Goal: Task Accomplishment & Management: Complete application form

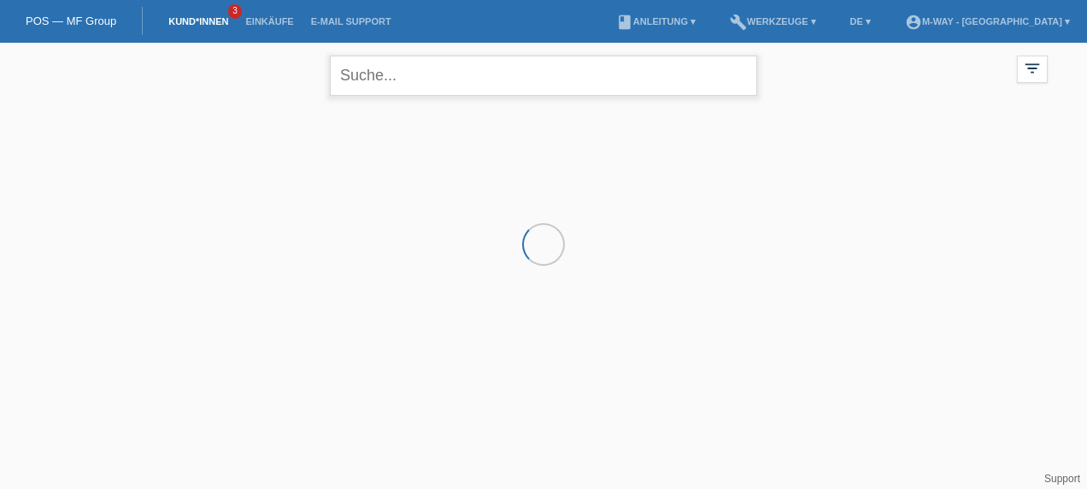
click at [372, 79] on input "text" at bounding box center [543, 76] width 427 height 40
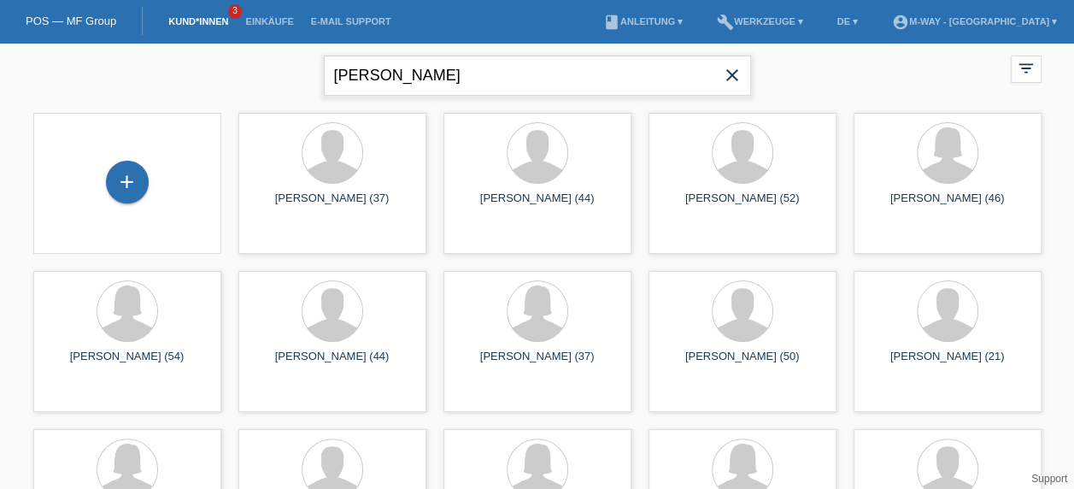
type input "[PERSON_NAME]"
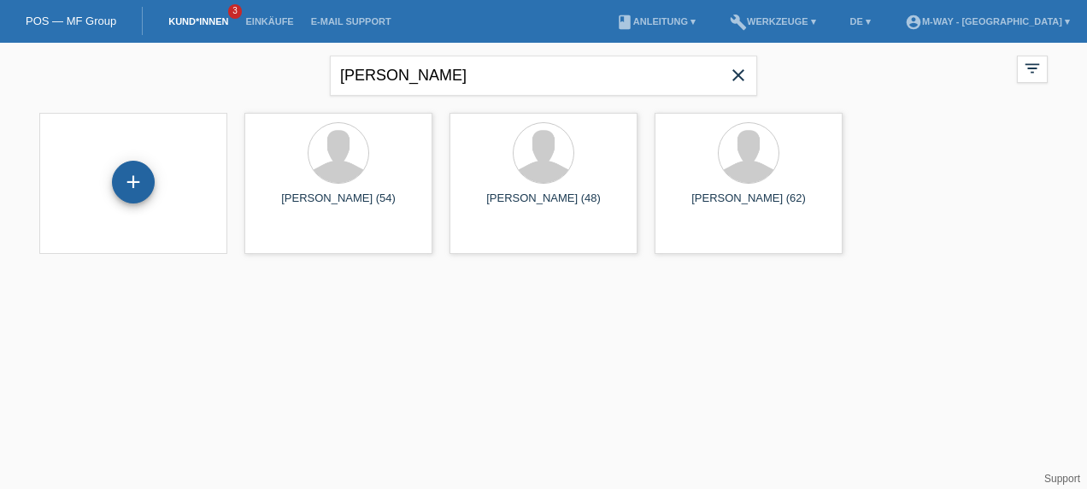
click at [122, 181] on div "+" at bounding box center [133, 182] width 43 height 43
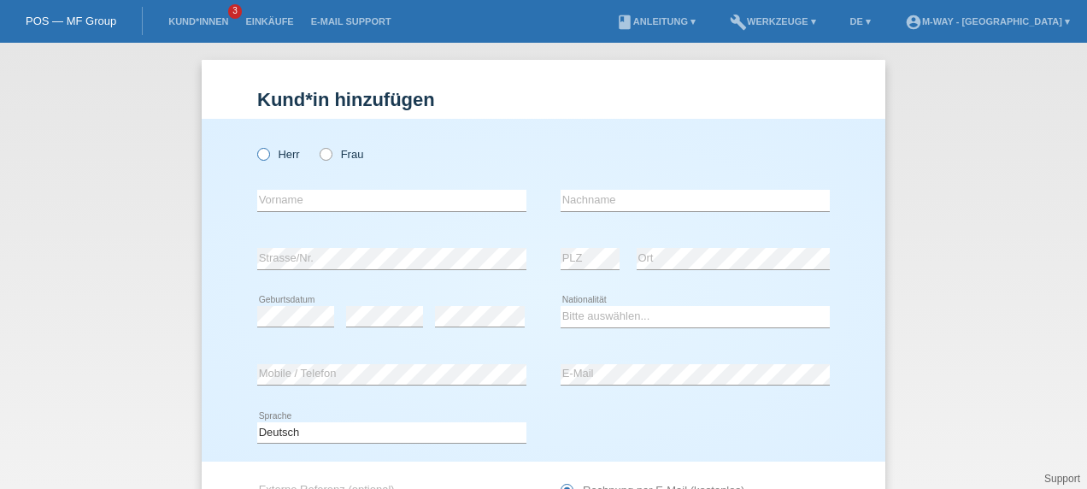
drag, startPoint x: 258, startPoint y: 149, endPoint x: 262, endPoint y: 159, distance: 10.8
click at [255, 145] on icon at bounding box center [255, 145] width 0 height 0
click at [262, 159] on input "Herr" at bounding box center [262, 153] width 11 height 11
radio input "true"
click at [255, 145] on icon at bounding box center [255, 145] width 0 height 0
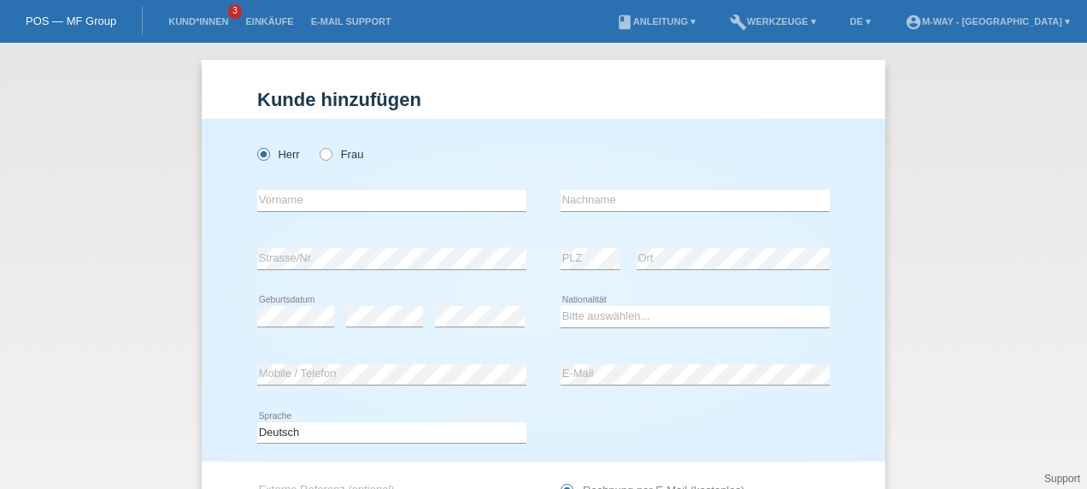
click at [262, 159] on input "Herr" at bounding box center [262, 153] width 11 height 11
click at [277, 194] on input "text" at bounding box center [391, 200] width 269 height 21
type input "[PERSON_NAME]"
type input "Baur"
click at [394, 246] on div "error Strasse/Nr." at bounding box center [391, 259] width 269 height 58
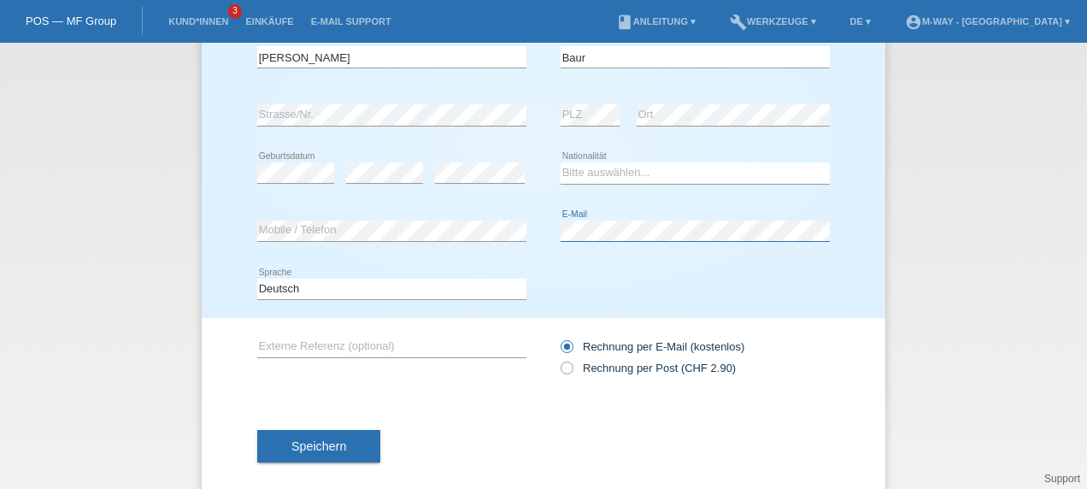
scroll to position [144, 0]
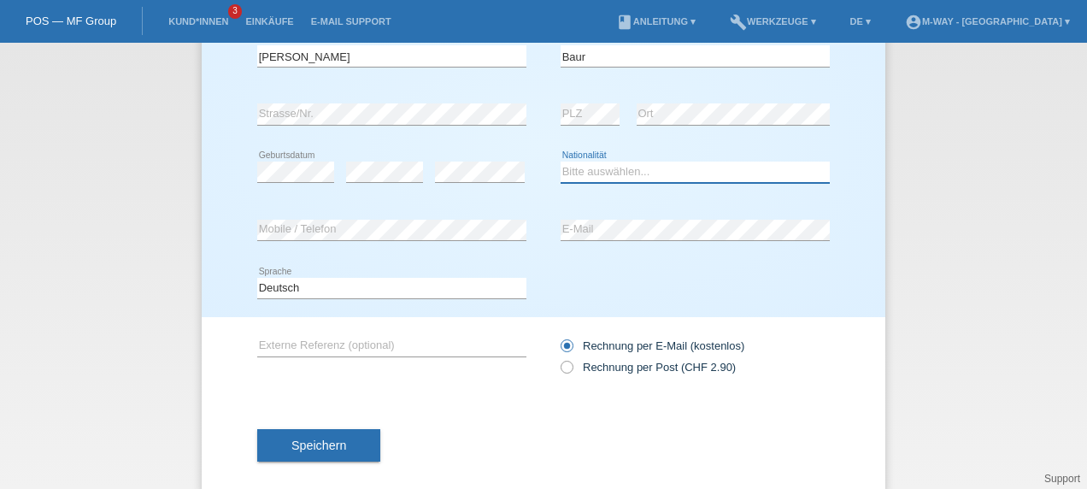
click at [613, 164] on select "Bitte auswählen... Schweiz Deutschland Liechtenstein Österreich ------------ Af…" at bounding box center [695, 172] width 269 height 21
select select "CH"
click at [561, 162] on select "Bitte auswählen... Schweiz Deutschland Liechtenstein Österreich ------------ Af…" at bounding box center [695, 172] width 269 height 21
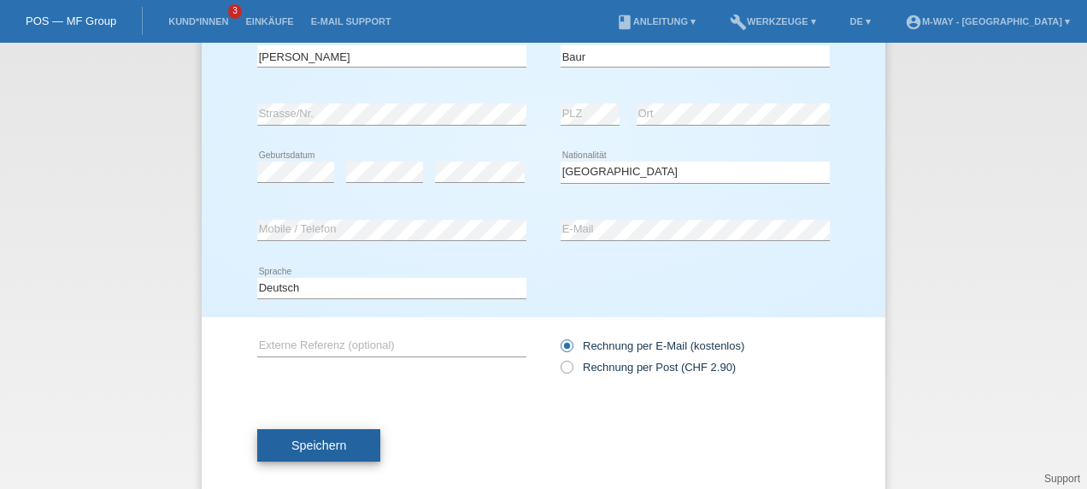
click at [301, 451] on button "Speichern" at bounding box center [318, 445] width 123 height 32
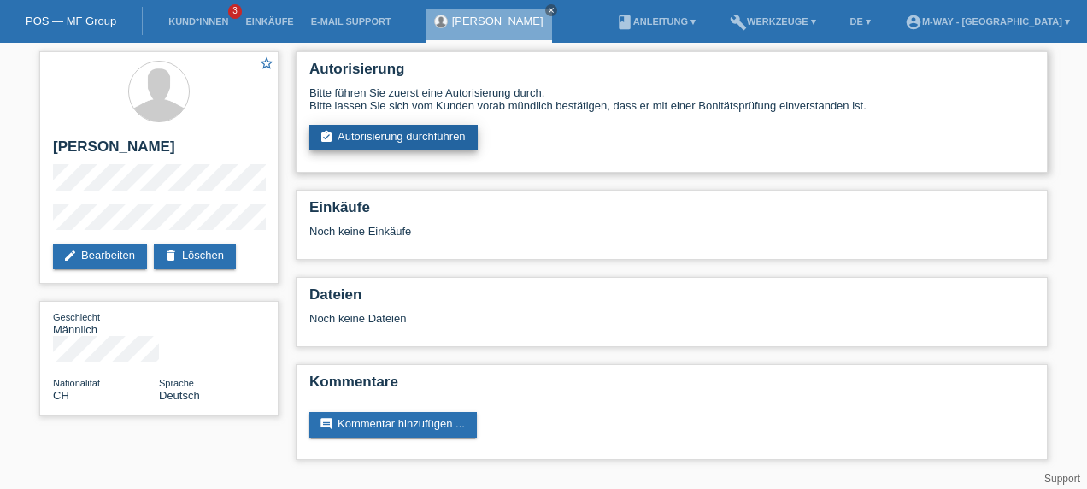
click at [386, 140] on link "assignment_turned_in Autorisierung durchführen" at bounding box center [393, 138] width 168 height 26
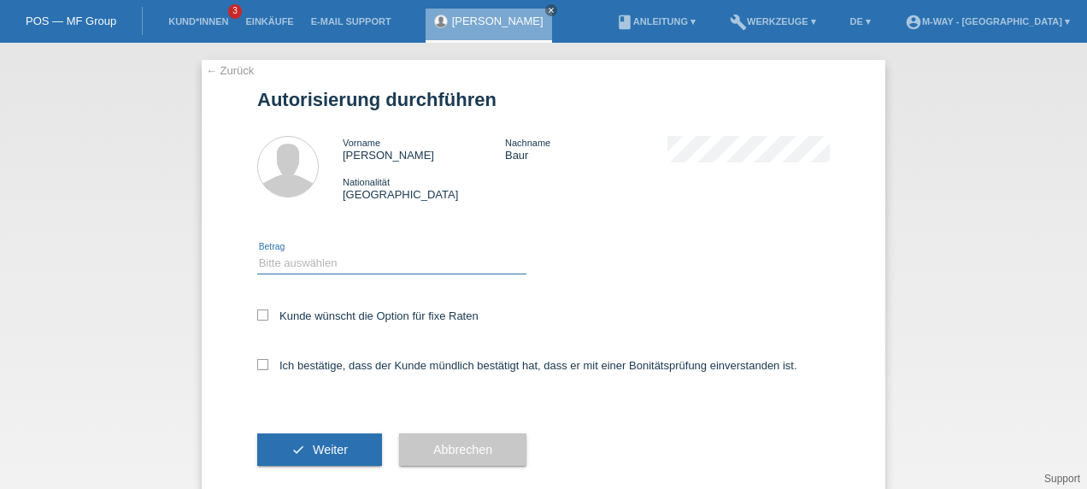
click at [309, 264] on select "Bitte auswählen CHF 1.00 - CHF 499.00 CHF 500.00 - CHF 1'999.00 CHF 2'000.00 - …" at bounding box center [391, 263] width 269 height 21
select select "3"
click at [257, 253] on select "Bitte auswählen CHF 1.00 - CHF 499.00 CHF 500.00 - CHF 1'999.00 CHF 2'000.00 - …" at bounding box center [391, 263] width 269 height 21
click at [259, 314] on icon at bounding box center [262, 314] width 11 height 11
click at [259, 314] on input "Kunde wünscht die Option für fixe Raten" at bounding box center [262, 314] width 11 height 11
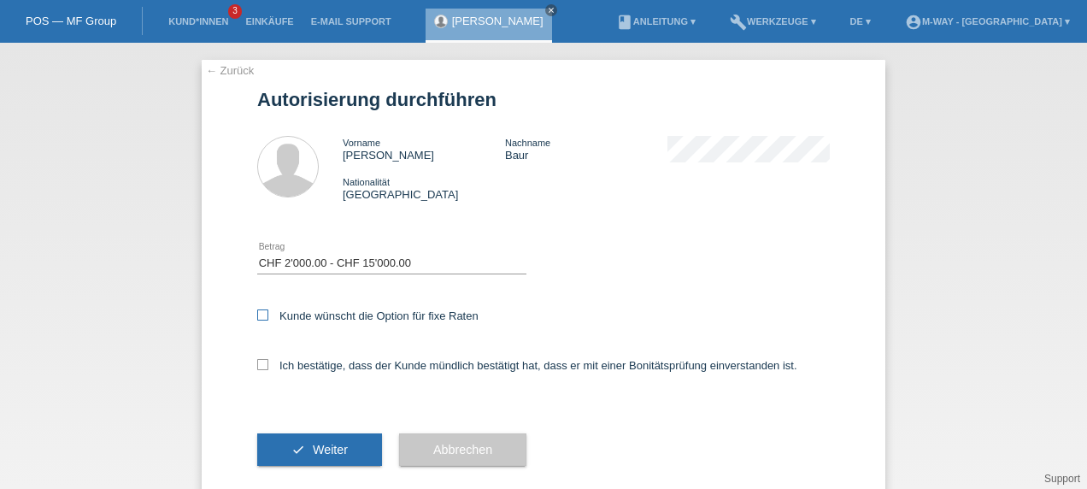
checkbox input "true"
click at [257, 366] on icon at bounding box center [262, 364] width 11 height 11
click at [257, 366] on input "Ich bestätige, dass der Kunde mündlich bestätigt hat, dass er mit einer Bonität…" at bounding box center [262, 364] width 11 height 11
checkbox input "true"
click at [301, 446] on button "check Weiter" at bounding box center [319, 449] width 125 height 32
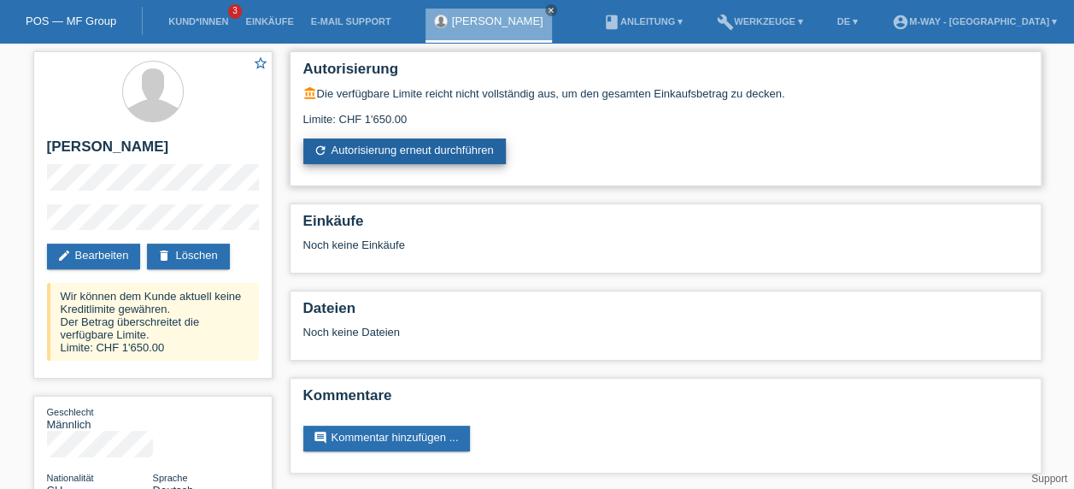
click at [410, 150] on link "refresh Autorisierung erneut durchführen" at bounding box center [404, 151] width 203 height 26
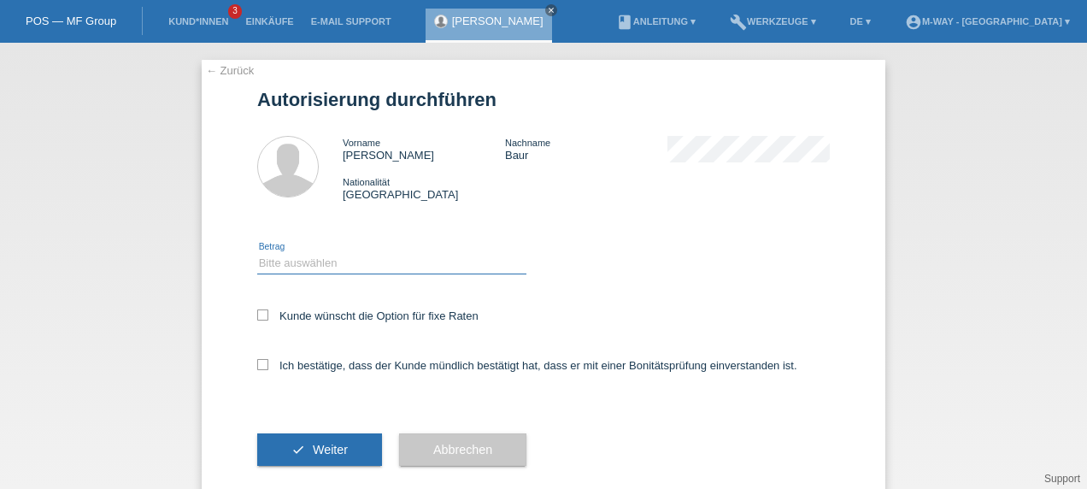
click at [331, 264] on select "Bitte auswählen CHF 1.00 - CHF 499.00 CHF 500.00 - CHF 1'999.00 CHF 2'000.00 - …" at bounding box center [391, 263] width 269 height 21
click at [257, 253] on select "Bitte auswählen CHF 1.00 - CHF 499.00 CHF 500.00 - CHF 1'999.00 CHF 2'000.00 - …" at bounding box center [391, 263] width 269 height 21
click at [424, 265] on select "Bitte auswählen CHF 1.00 - CHF 499.00 CHF 500.00 - CHF 1'999.00 CHF 2'000.00 - …" at bounding box center [391, 263] width 269 height 21
select select "2"
click at [257, 253] on select "Bitte auswählen CHF 1.00 - CHF 499.00 CHF 500.00 - CHF 1'999.00 CHF 2'000.00 - …" at bounding box center [391, 263] width 269 height 21
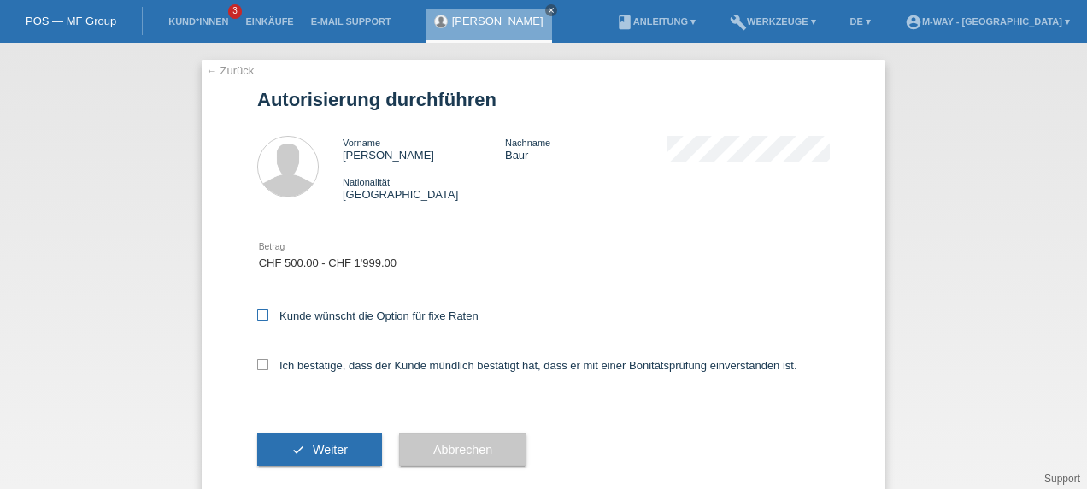
drag, startPoint x: 262, startPoint y: 316, endPoint x: 275, endPoint y: 321, distance: 14.6
click at [275, 321] on label "Kunde wünscht die Option für fixe Raten" at bounding box center [367, 315] width 221 height 13
click at [268, 321] on input "Kunde wünscht die Option für fixe Raten" at bounding box center [262, 314] width 11 height 11
checkbox input "true"
click at [260, 368] on icon at bounding box center [262, 364] width 11 height 11
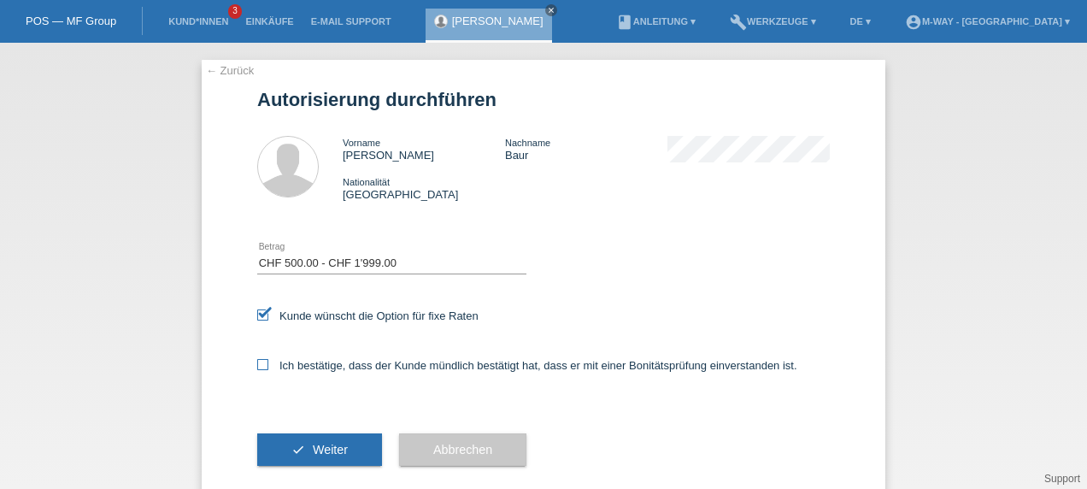
click at [260, 368] on input "Ich bestätige, dass der Kunde mündlich bestätigt hat, dass er mit einer Bonität…" at bounding box center [262, 364] width 11 height 11
checkbox input "true"
click at [291, 452] on icon "check" at bounding box center [298, 450] width 14 height 14
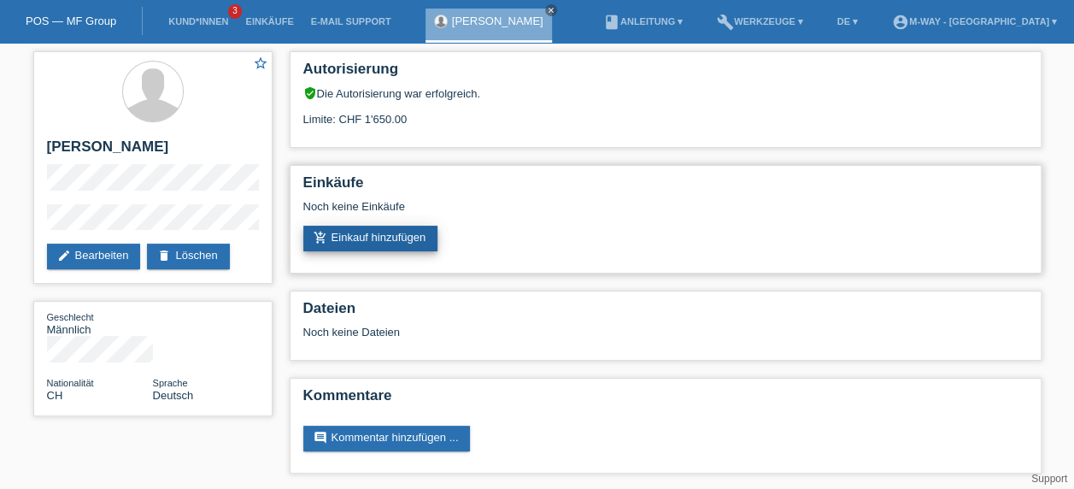
click at [386, 235] on link "add_shopping_cart Einkauf hinzufügen" at bounding box center [370, 239] width 135 height 26
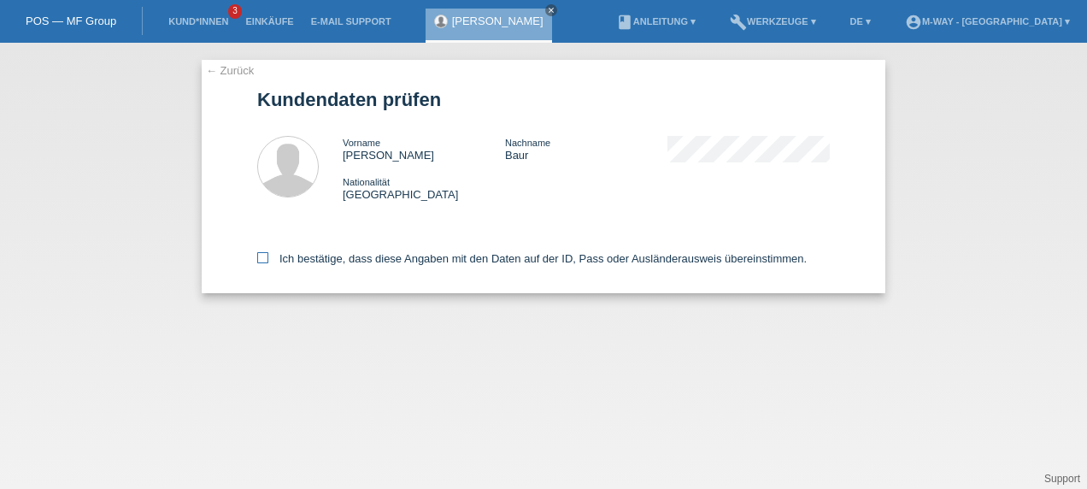
click at [265, 257] on icon at bounding box center [262, 257] width 11 height 11
click at [265, 257] on input "Ich bestätige, dass diese Angaben mit den Daten auf der ID, Pass oder Ausländer…" at bounding box center [262, 257] width 11 height 11
checkbox input "true"
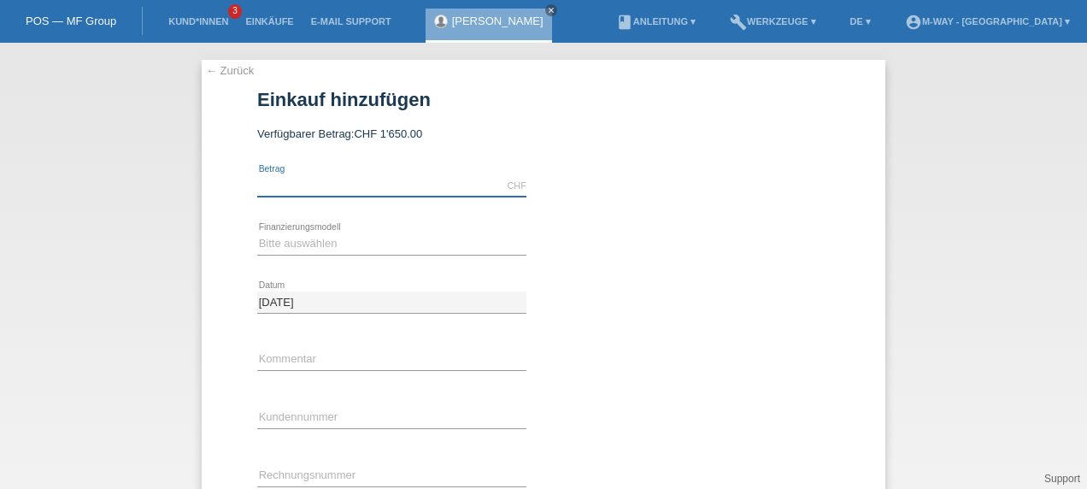
click at [280, 181] on input "text" at bounding box center [391, 185] width 269 height 21
type input "1650.00"
click at [268, 244] on select "Bitte auswählen Fixe Raten Kauf auf Rechnung mit Teilzahlungsoption" at bounding box center [391, 243] width 269 height 21
select select "77"
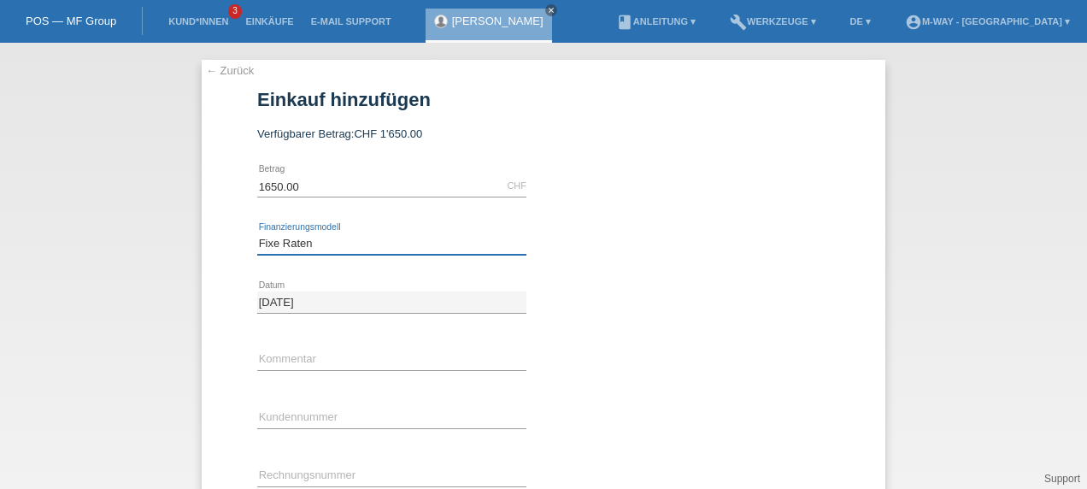
click at [257, 233] on select "Bitte auswählen Fixe Raten Kauf auf Rechnung mit Teilzahlungsoption" at bounding box center [391, 243] width 269 height 21
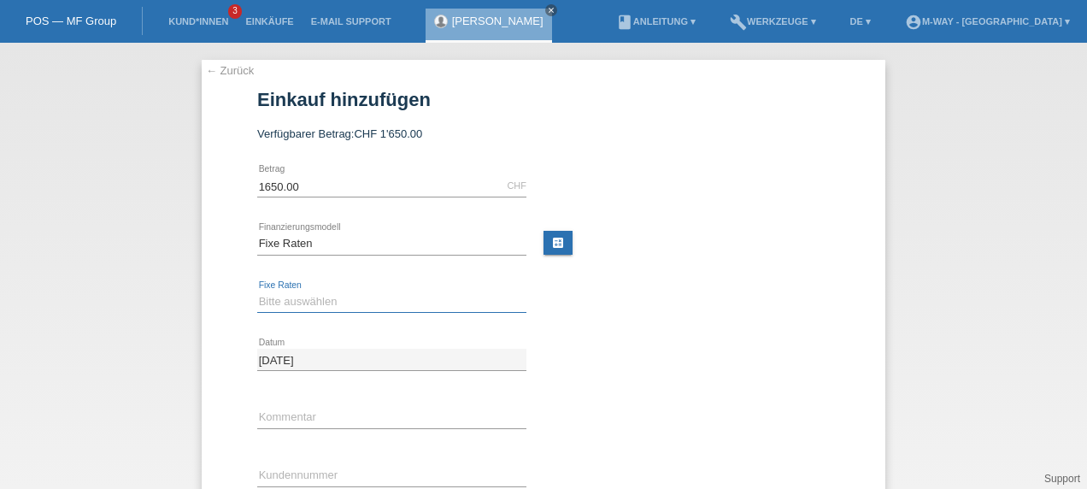
click at [267, 291] on select "Bitte auswählen 4 Raten 5 Raten 6 Raten 7 Raten 8 Raten 9 Raten 10 Raten 11 Rat…" at bounding box center [391, 301] width 269 height 21
select select "202"
click at [257, 291] on select "Bitte auswählen 4 Raten 5 Raten 6 Raten 7 Raten 8 Raten 9 Raten 10 Raten 11 Rat…" at bounding box center [391, 301] width 269 height 21
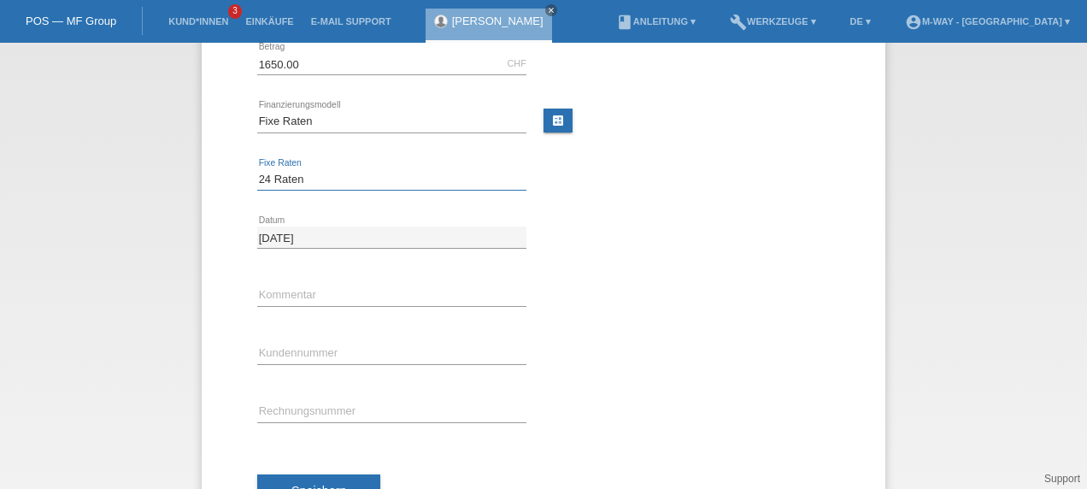
scroll to position [123, 0]
click at [303, 350] on input "text" at bounding box center [391, 352] width 269 height 21
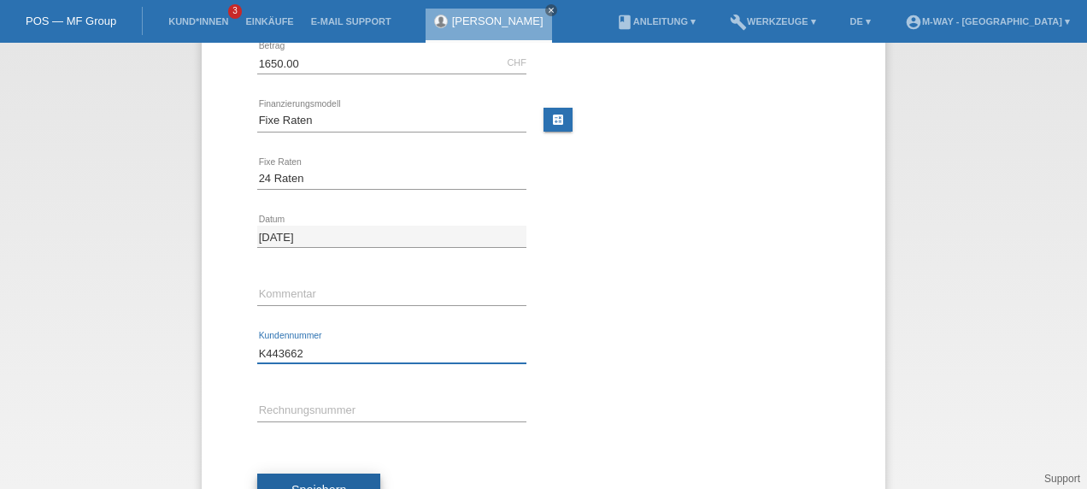
type input "K443662"
click at [320, 479] on button "Speichern" at bounding box center [318, 490] width 123 height 32
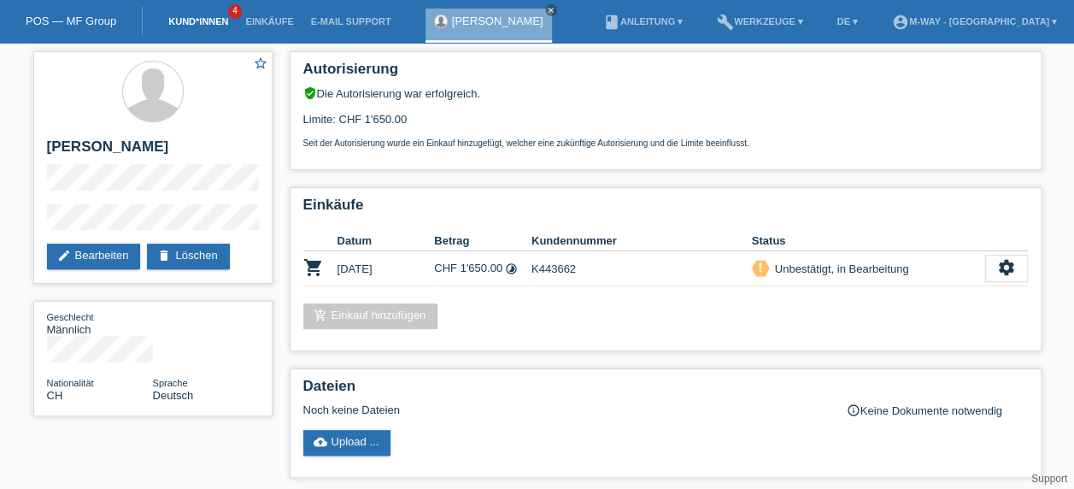
click at [222, 21] on link "Kund*innen" at bounding box center [198, 21] width 77 height 10
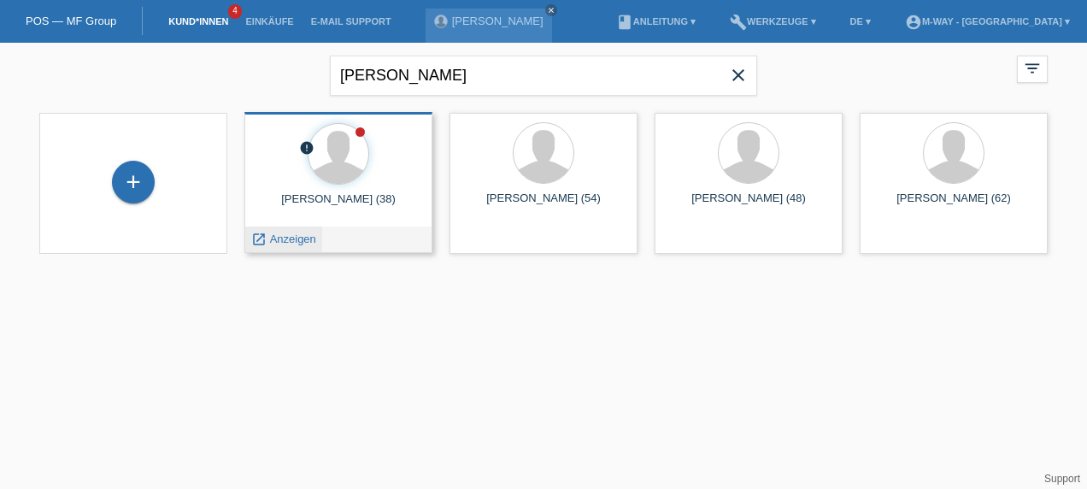
click at [297, 238] on span "Anzeigen" at bounding box center [293, 239] width 46 height 13
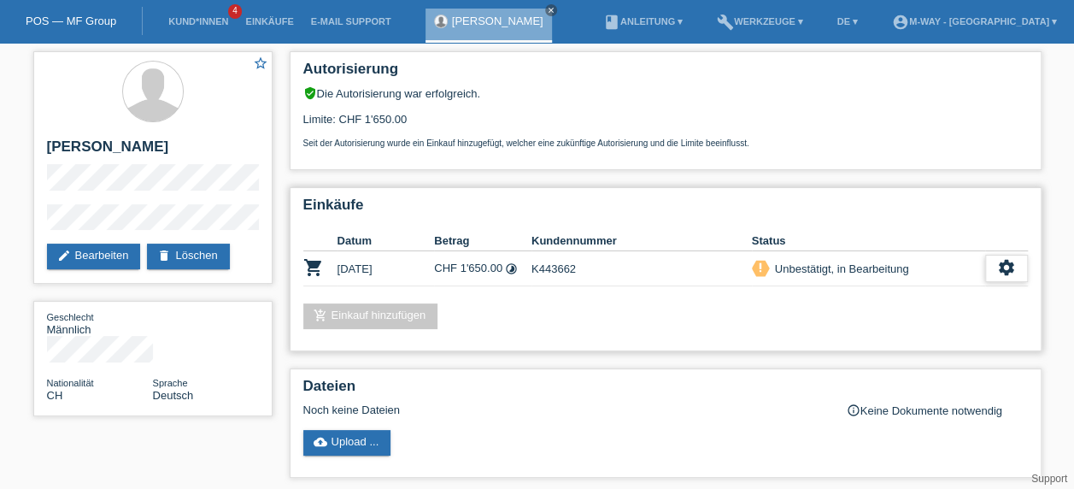
click at [1005, 277] on icon "settings" at bounding box center [1007, 267] width 19 height 19
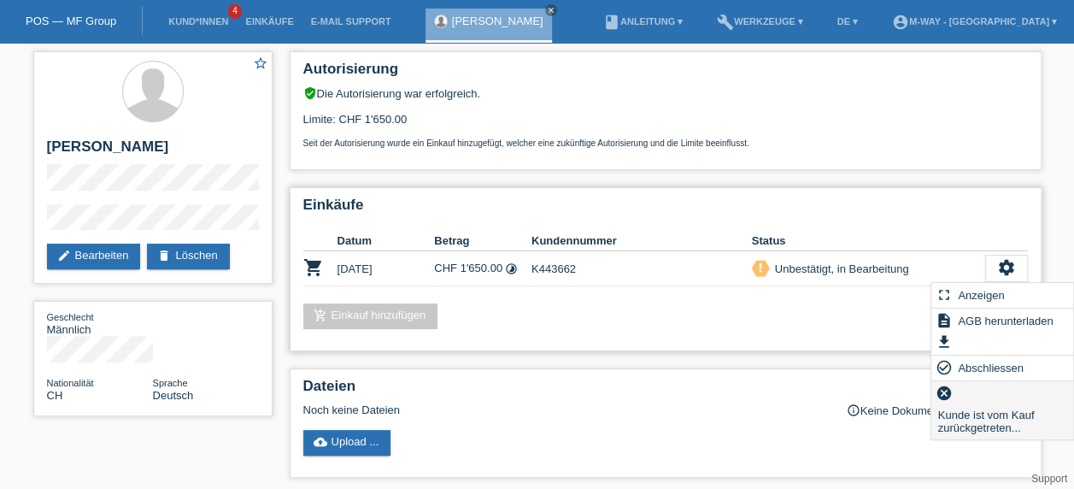
click at [992, 418] on span "Kunde ist vom Kauf zurückgetreten..." at bounding box center [1003, 420] width 134 height 33
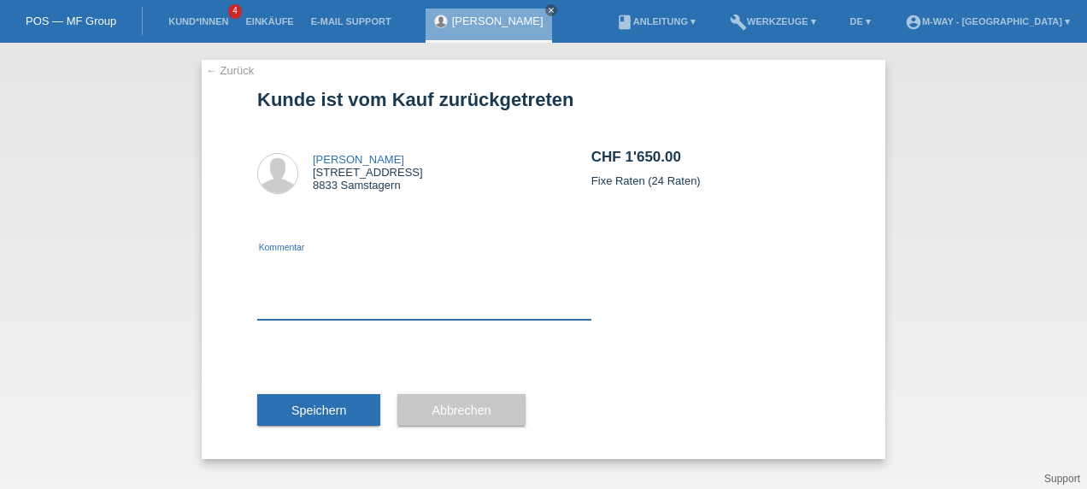
click at [397, 303] on textarea at bounding box center [424, 287] width 334 height 66
type textarea "test"
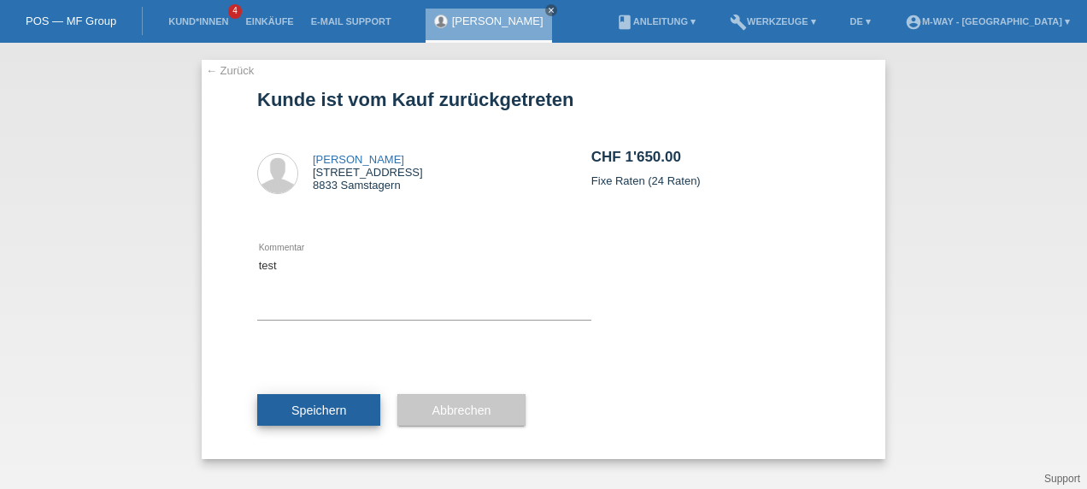
click at [326, 415] on span "Speichern" at bounding box center [318, 410] width 55 height 14
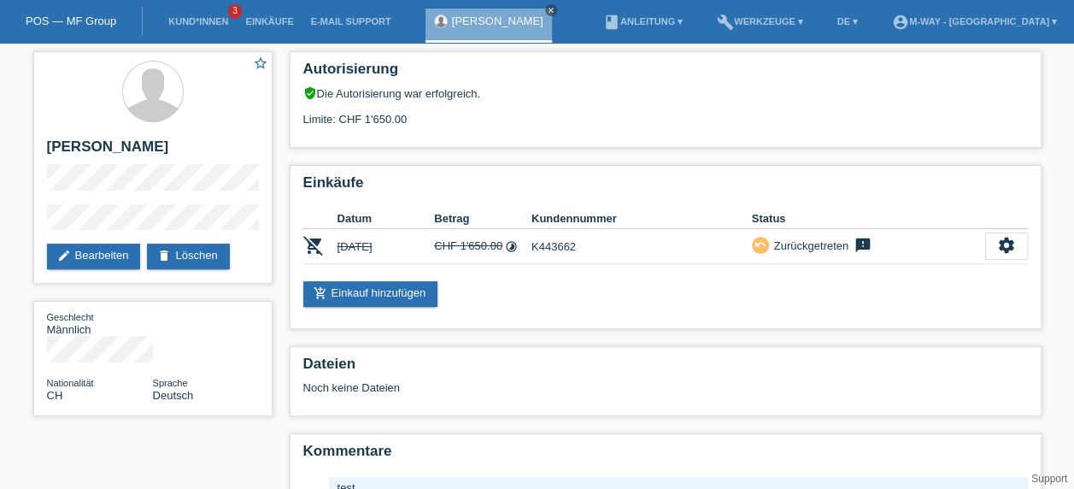
click at [547, 11] on icon "close" at bounding box center [551, 10] width 9 height 9
